Goal: Task Accomplishment & Management: Use online tool/utility

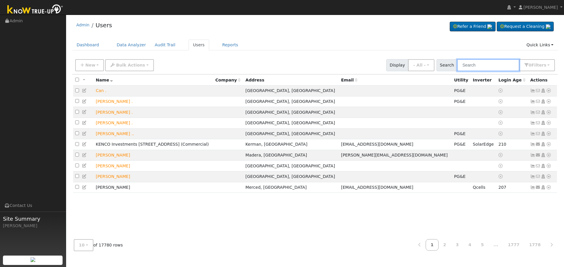
click at [451, 64] on input "text" at bounding box center [488, 65] width 62 height 12
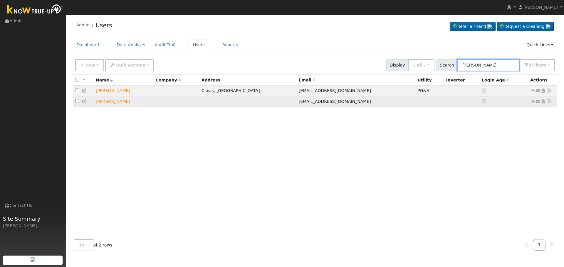
type input "lee whittak"
drag, startPoint x: 277, startPoint y: 103, endPoint x: 313, endPoint y: 102, distance: 35.5
click at [313, 102] on td "[EMAIL_ADDRESS][DOMAIN_NAME]" at bounding box center [356, 101] width 119 height 11
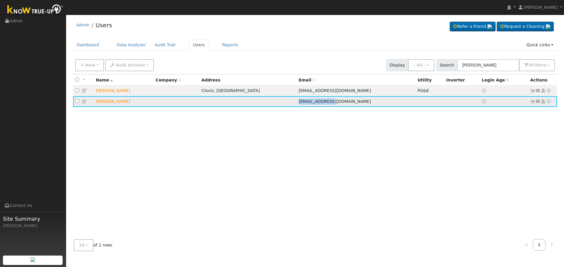
copy span "[EMAIL_ADDRESS][DOMAIN_NAME]"
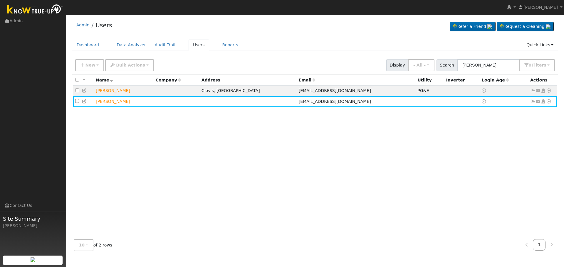
click at [324, 118] on div "All None All on page None on page Name Company Address Email Utility Inverter L…" at bounding box center [315, 155] width 486 height 161
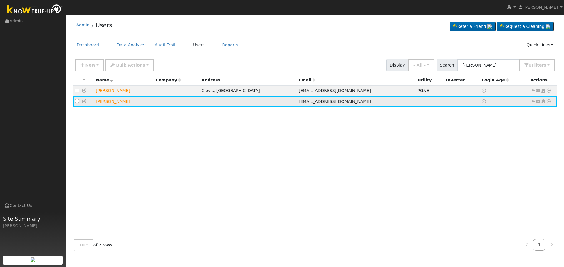
click at [451, 102] on icon at bounding box center [548, 102] width 5 height 4
click at [451, 158] on link "Delete User" at bounding box center [529, 158] width 43 height 8
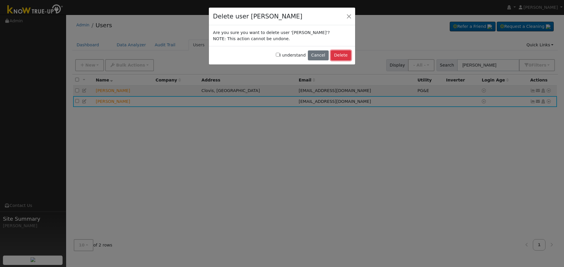
click at [341, 56] on button "Delete" at bounding box center [341, 56] width 20 height 10
click at [281, 54] on div "I understand Cancel Delete" at bounding box center [282, 55] width 146 height 18
click at [280, 55] on input "I understand" at bounding box center [278, 55] width 4 height 4
checkbox input "true"
click at [338, 58] on button "Delete" at bounding box center [341, 56] width 20 height 10
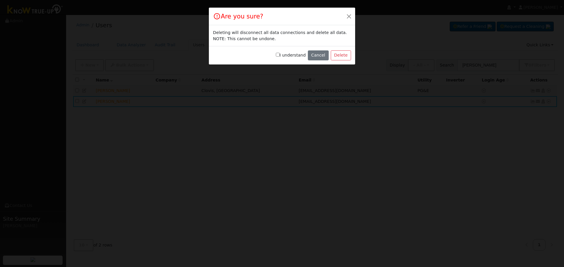
click at [280, 56] on input "I understand" at bounding box center [278, 55] width 4 height 4
checkbox input "true"
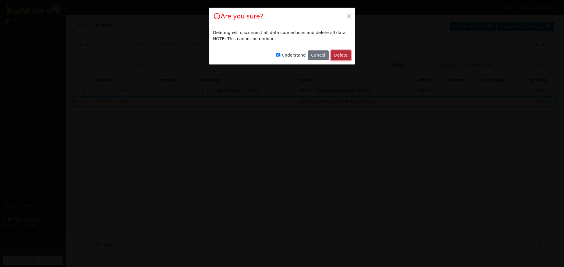
click at [344, 58] on button "Delete" at bounding box center [341, 56] width 20 height 10
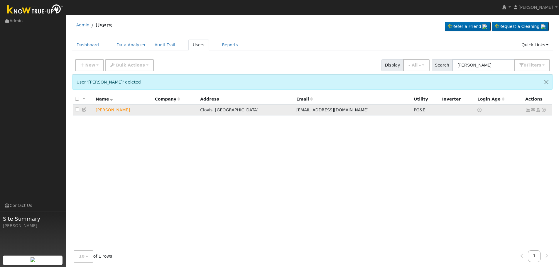
click at [84, 111] on icon at bounding box center [84, 110] width 5 height 4
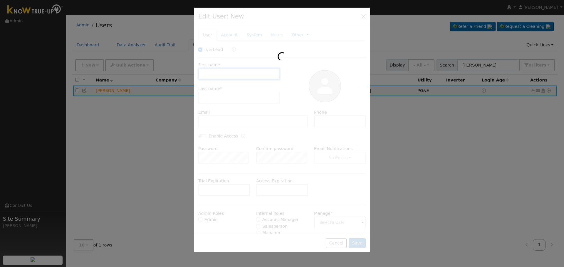
checkbox input "true"
type input "Lee"
type input "Whittaker"
type input "Lwhittaker@ymail.com"
type input "5594443322"
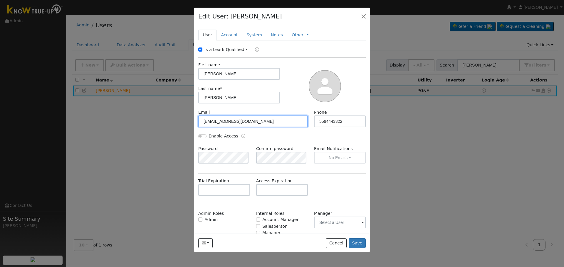
drag, startPoint x: 263, startPoint y: 123, endPoint x: 174, endPoint y: 123, distance: 89.3
click at [0, 0] on div "Edit User: Lee Whittaker Default Account Default Account 2127 Mitchell Avenue, …" at bounding box center [0, 0] width 0 height 0
paste input "zacjac@att.net"
type input "zacjac@att.net"
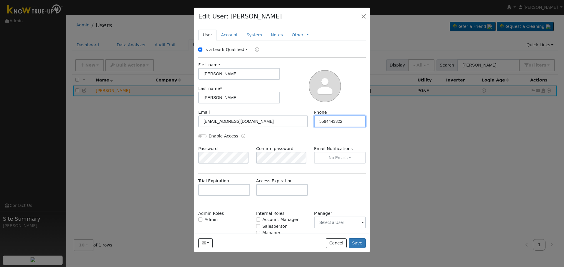
drag, startPoint x: 351, startPoint y: 119, endPoint x: 289, endPoint y: 119, distance: 62.8
click at [294, 119] on div "Email zacjac@att.net Phone 5594443322" at bounding box center [282, 122] width 174 height 24
type input "5599708084"
click at [357, 232] on button "Save" at bounding box center [357, 244] width 17 height 10
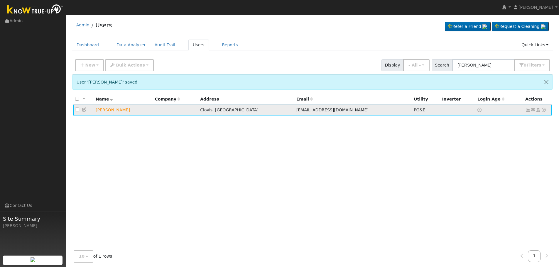
click at [451, 110] on icon at bounding box center [528, 110] width 5 height 4
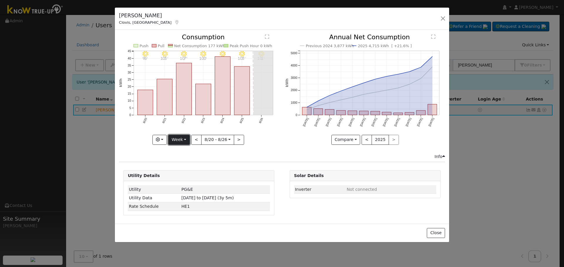
click at [184, 139] on button "Week" at bounding box center [178, 140] width 21 height 10
click at [199, 177] on link "Year" at bounding box center [189, 177] width 41 height 8
type input "2024-08-01"
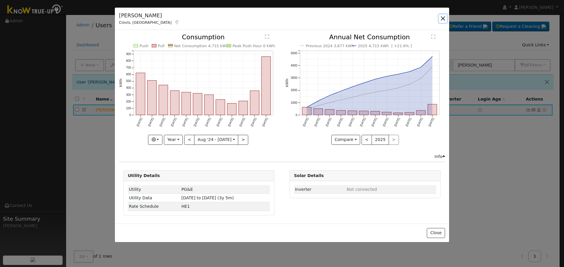
click at [444, 21] on button "button" at bounding box center [443, 18] width 8 height 8
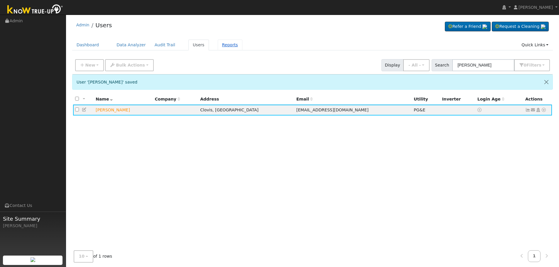
click at [218, 44] on link "Reports" at bounding box center [230, 45] width 25 height 11
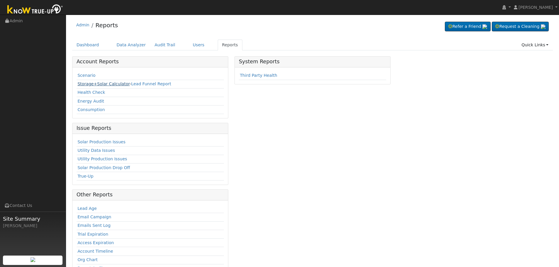
click at [107, 85] on link "Storage+Solar Calculator" at bounding box center [104, 84] width 52 height 5
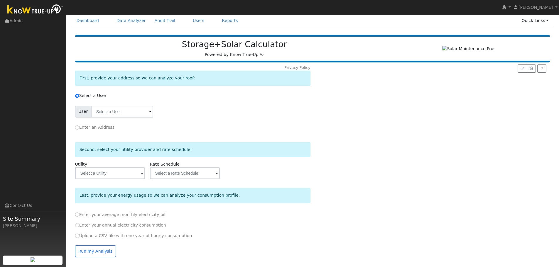
scroll to position [27, 0]
click at [118, 115] on input "text" at bounding box center [122, 112] width 62 height 12
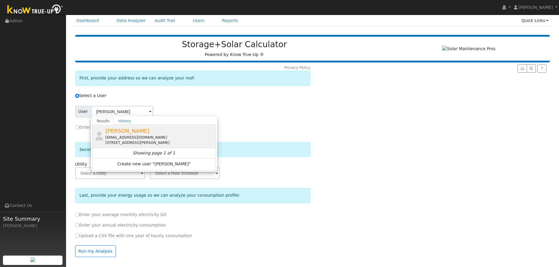
click at [133, 135] on div "[PERSON_NAME] [EMAIL_ADDRESS][DOMAIN_NAME] [STREET_ADDRESS][PERSON_NAME]" at bounding box center [159, 136] width 109 height 18
type input "[PERSON_NAME]"
type input "Pacific Gas & Electric"
type input "E-1"
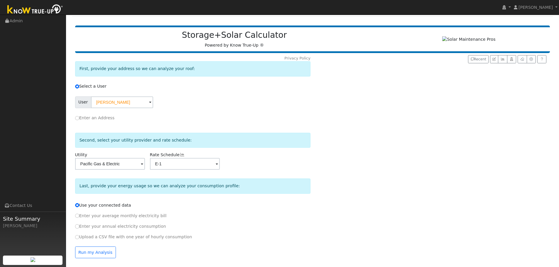
scroll to position [37, 0]
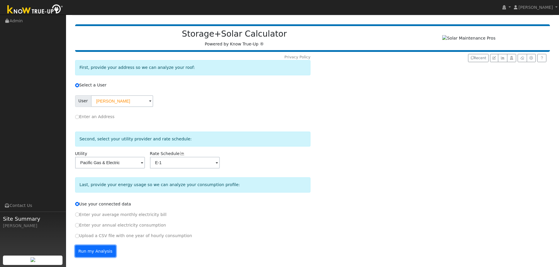
click at [99, 251] on button "Run my Analysis" at bounding box center [95, 252] width 41 height 12
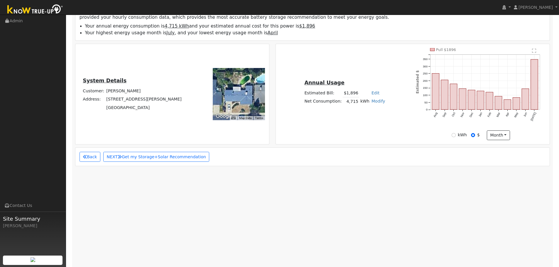
scroll to position [114, 0]
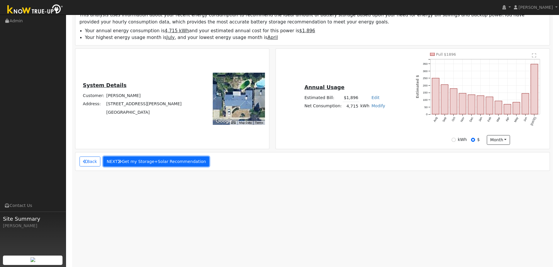
click at [144, 166] on button "NEXT Get my Storage+Solar Recommendation" at bounding box center [156, 162] width 106 height 10
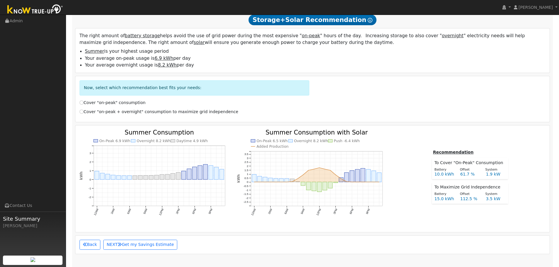
scroll to position [252, 0]
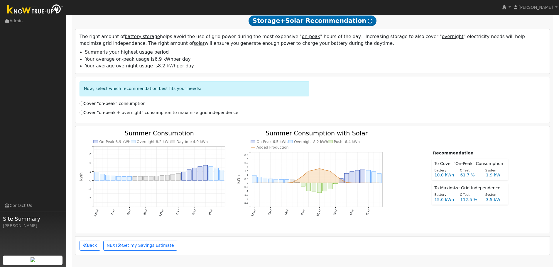
click at [104, 116] on label "Cover "on-peak + overnight" consumption to maximize grid independence" at bounding box center [159, 113] width 159 height 6
click at [84, 115] on input "Cover "on-peak + overnight" consumption to maximize grid independence" at bounding box center [82, 113] width 4 height 4
radio input "true"
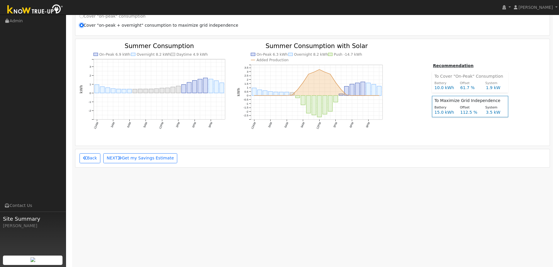
scroll to position [340, 0]
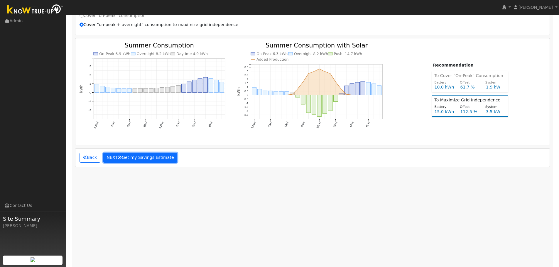
click at [147, 161] on button "NEXT Get my Savings Estimate" at bounding box center [140, 158] width 74 height 10
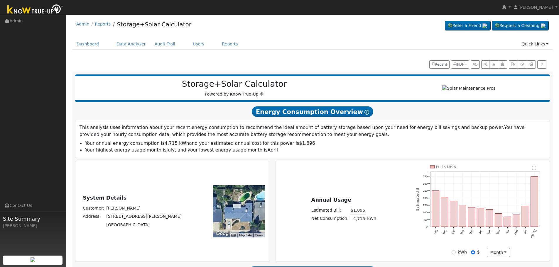
scroll to position [0, 0]
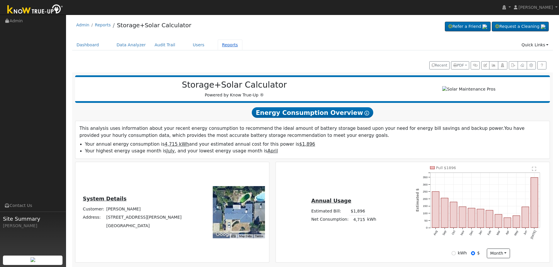
click at [218, 45] on link "Reports" at bounding box center [230, 45] width 25 height 11
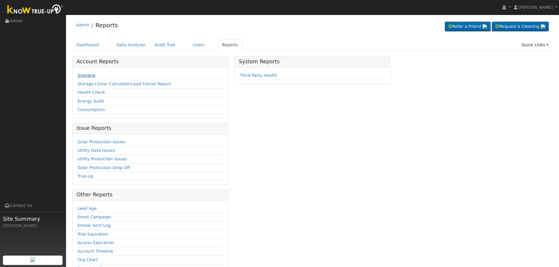
click at [87, 76] on link "Scenario" at bounding box center [87, 75] width 18 height 5
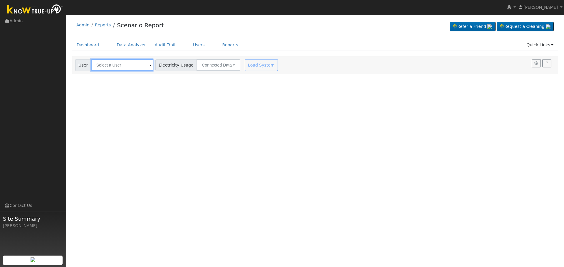
click at [129, 68] on input "text" at bounding box center [122, 65] width 62 height 12
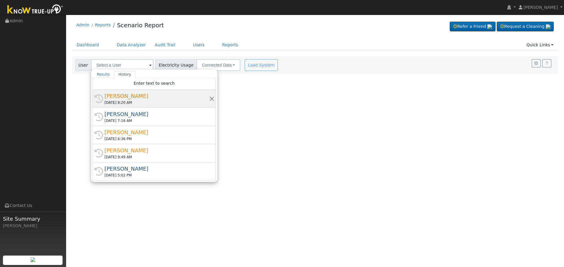
click at [140, 108] on div "History Lee Whittaker 08/28/2025 8:20 AM" at bounding box center [153, 117] width 123 height 18
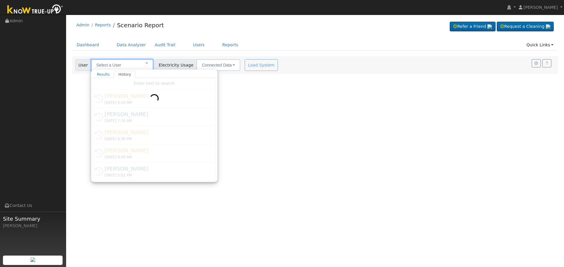
type input "Lee Whittaker"
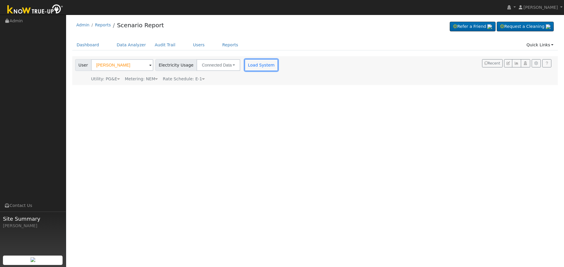
click at [260, 68] on button "Load System" at bounding box center [261, 65] width 33 height 12
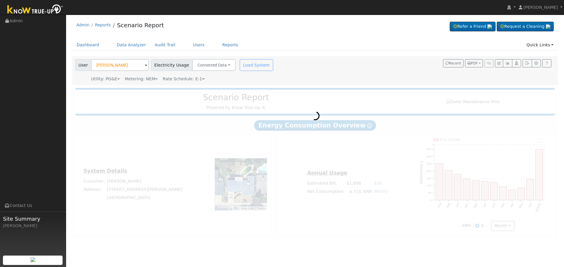
click at [147, 79] on div "Metering: NEM" at bounding box center [141, 79] width 33 height 6
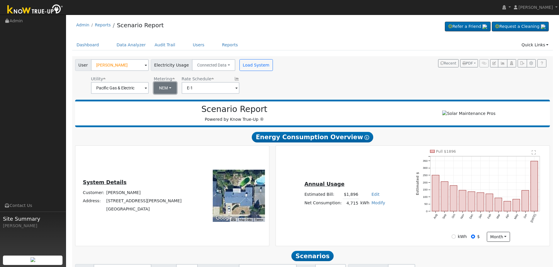
click at [162, 86] on button "NEM" at bounding box center [165, 88] width 23 height 12
click at [166, 112] on link "NBT" at bounding box center [172, 109] width 41 height 8
type input "E-ELEC"
click at [163, 88] on button "NBT" at bounding box center [165, 88] width 22 height 12
click at [292, 85] on div "User Lee Whittaker Account Default Account Default Account 2127 Mitchell Avenue…" at bounding box center [311, 75] width 475 height 37
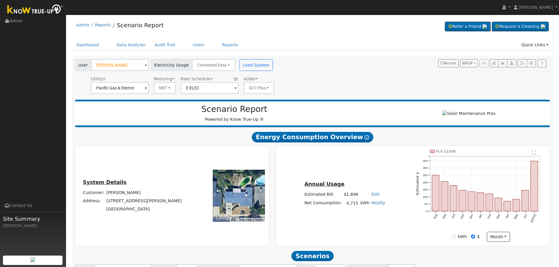
click at [274, 89] on div "User Lee Whittaker Account Default Account Default Account 2127 Mitchell Avenue…" at bounding box center [311, 75] width 475 height 37
click at [265, 90] on button "ACC Plus" at bounding box center [259, 88] width 31 height 12
click at [267, 100] on link "- None -" at bounding box center [259, 101] width 41 height 8
click at [246, 64] on button "Load System" at bounding box center [256, 65] width 33 height 12
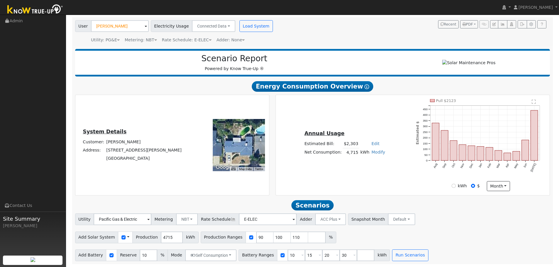
scroll to position [42, 0]
click at [256, 239] on input "90" at bounding box center [265, 238] width 18 height 12
type input "100"
type input "110"
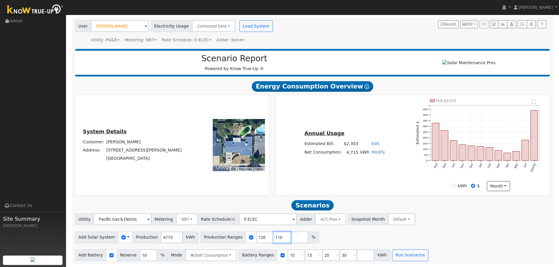
type input "120"
click at [274, 237] on input "120" at bounding box center [283, 238] width 18 height 12
click at [256, 239] on input "109" at bounding box center [265, 238] width 18 height 12
type input "120"
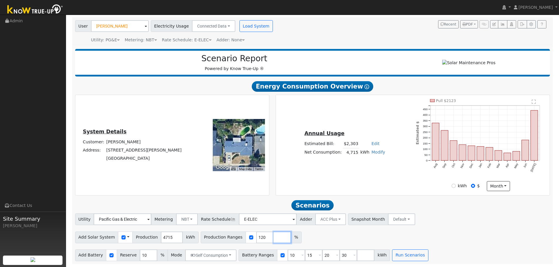
click at [274, 238] on input "number" at bounding box center [283, 238] width 18 height 12
type input "150"
type input "180"
click at [256, 236] on input "120" at bounding box center [265, 238] width 18 height 12
type input "130"
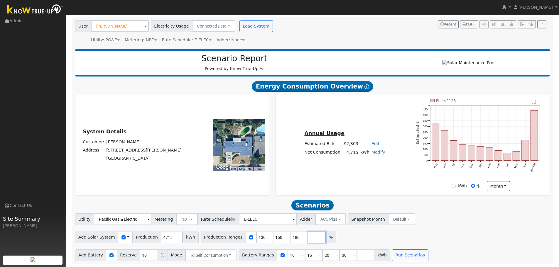
click at [308, 236] on input "number" at bounding box center [317, 238] width 18 height 12
type input "200"
click at [389, 231] on div "Add Solar System Use CSV Data Production 4715 kWh Production Ranges 130 150 180…" at bounding box center [312, 237] width 477 height 14
click at [288, 255] on input "10" at bounding box center [297, 256] width 18 height 12
type input "15"
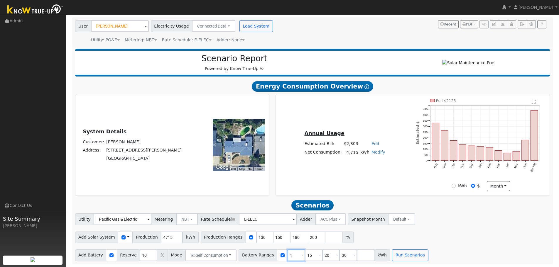
type input "20"
type input "30"
type input "15"
click at [322, 256] on input "30" at bounding box center [331, 256] width 18 height 12
type input "3"
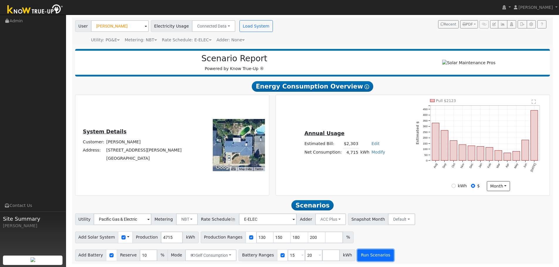
click at [371, 255] on button "Run Scenarios" at bounding box center [376, 256] width 36 height 12
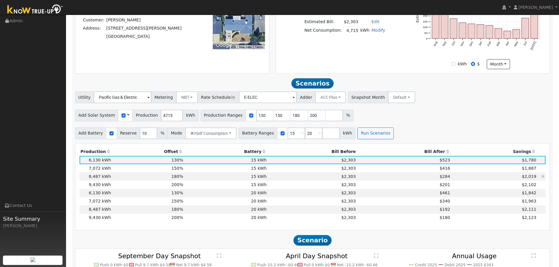
scroll to position [165, 0]
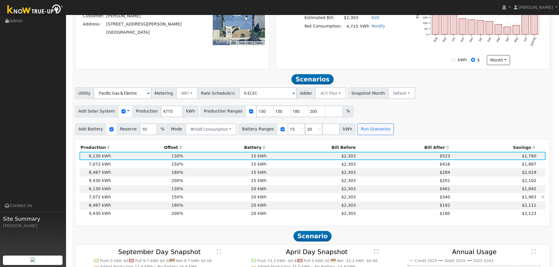
click at [263, 201] on td "20 kWh" at bounding box center [225, 197] width 83 height 8
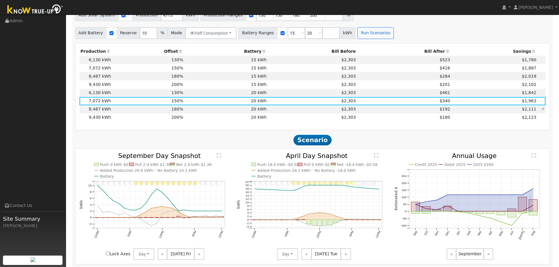
scroll to position [253, 0]
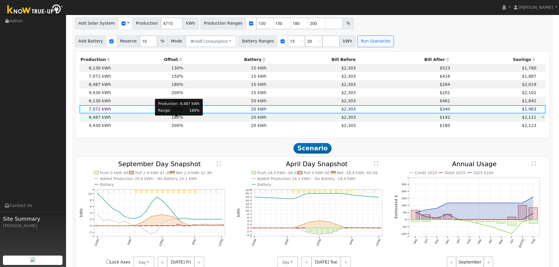
click at [180, 118] on span "180%" at bounding box center [177, 117] width 12 height 5
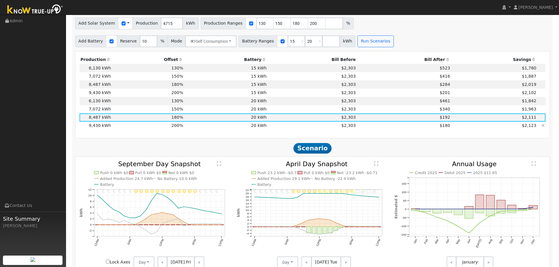
click at [164, 128] on td "200%" at bounding box center [148, 126] width 72 height 8
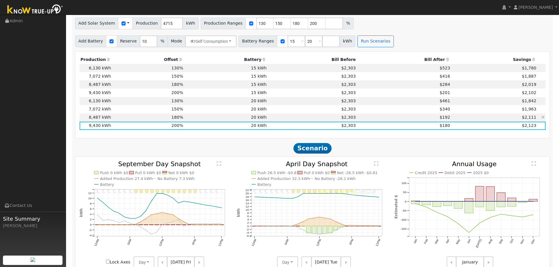
click at [166, 118] on td "180%" at bounding box center [148, 118] width 72 height 8
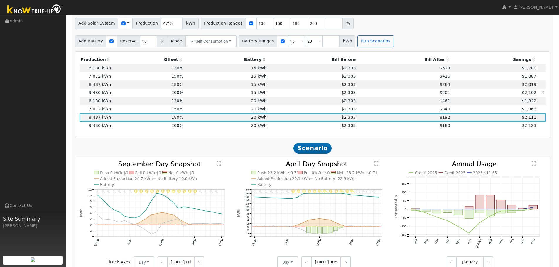
click at [147, 97] on td "200%" at bounding box center [148, 93] width 72 height 8
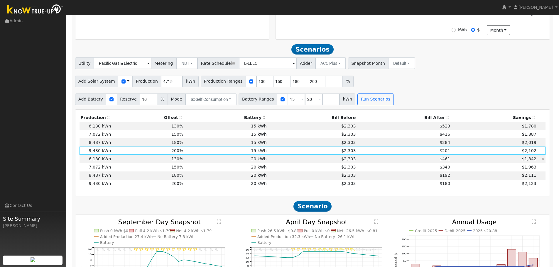
scroll to position [195, 0]
drag, startPoint x: 271, startPoint y: 84, endPoint x: 265, endPoint y: 85, distance: 5.4
click at [274, 85] on input "150" at bounding box center [283, 82] width 18 height 12
type input "180"
type input "200"
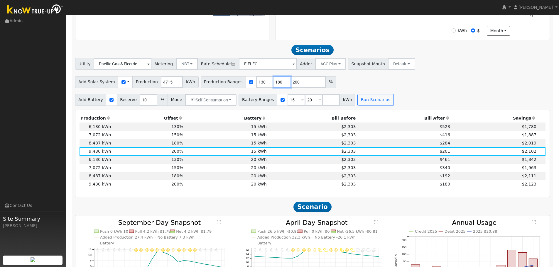
type input "180"
click at [256, 83] on input "130" at bounding box center [265, 82] width 18 height 12
type input "180"
type input "200"
type input "180"
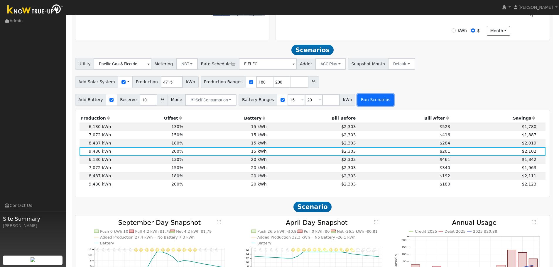
click at [358, 102] on button "Run Scenarios" at bounding box center [376, 100] width 36 height 12
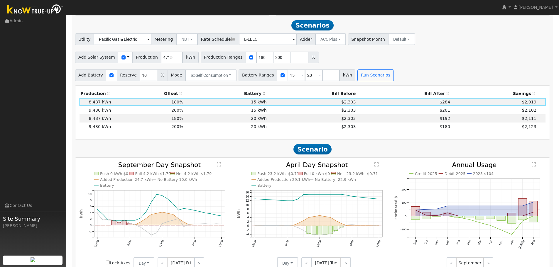
scroll to position [224, 0]
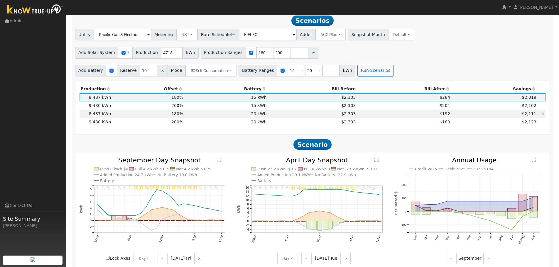
click at [243, 118] on td "20 kWh" at bounding box center [225, 114] width 83 height 8
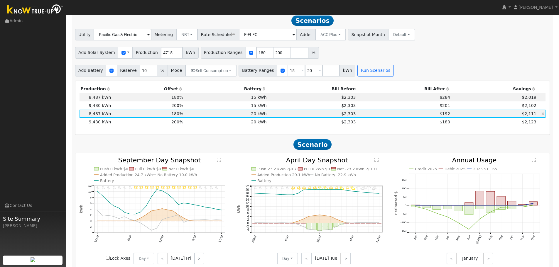
click at [389, 113] on td "$192" at bounding box center [404, 114] width 95 height 8
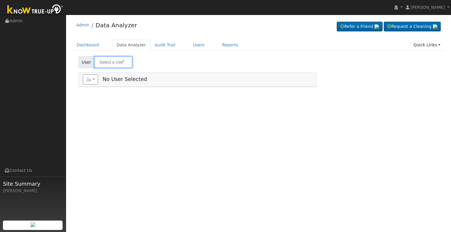
type input "[PERSON_NAME]"
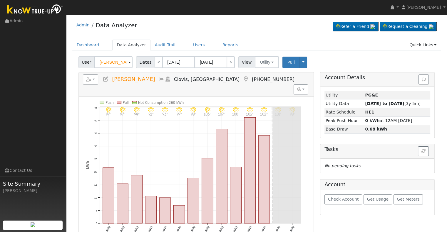
click at [158, 77] on icon at bounding box center [161, 79] width 6 height 5
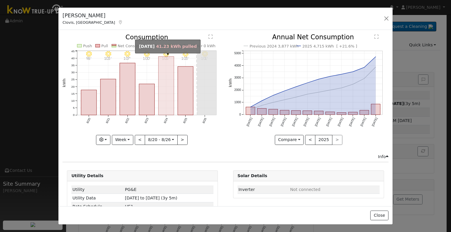
click at [166, 99] on rect "onclick=""" at bounding box center [167, 86] width 16 height 59
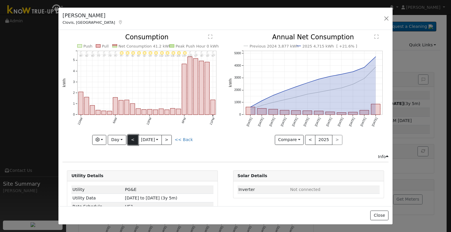
click at [133, 138] on button "<" at bounding box center [133, 140] width 10 height 10
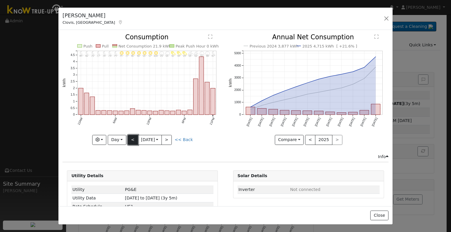
click at [133, 138] on button "<" at bounding box center [133, 140] width 10 height 10
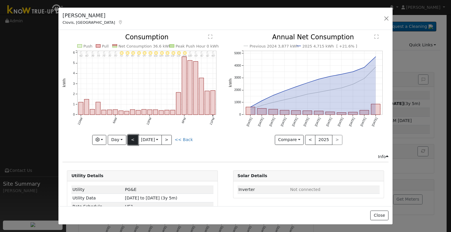
click at [136, 138] on button "<" at bounding box center [133, 140] width 10 height 10
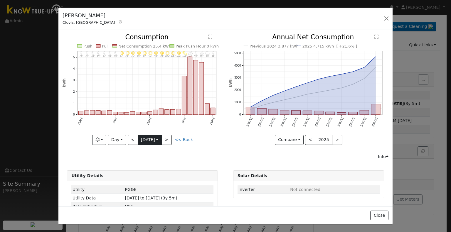
click at [138, 137] on input "2025-08-21" at bounding box center [149, 139] width 23 height 9
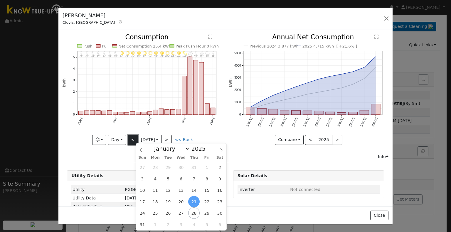
click at [134, 137] on button "<" at bounding box center [133, 140] width 10 height 10
type input "2025-08-20"
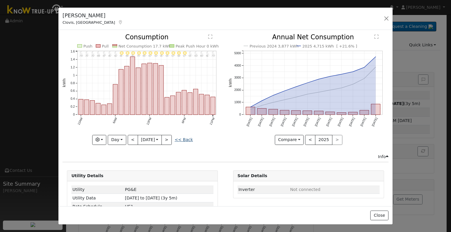
click at [179, 141] on link "<< Back" at bounding box center [184, 139] width 18 height 5
